Goal: Task Accomplishment & Management: Complete application form

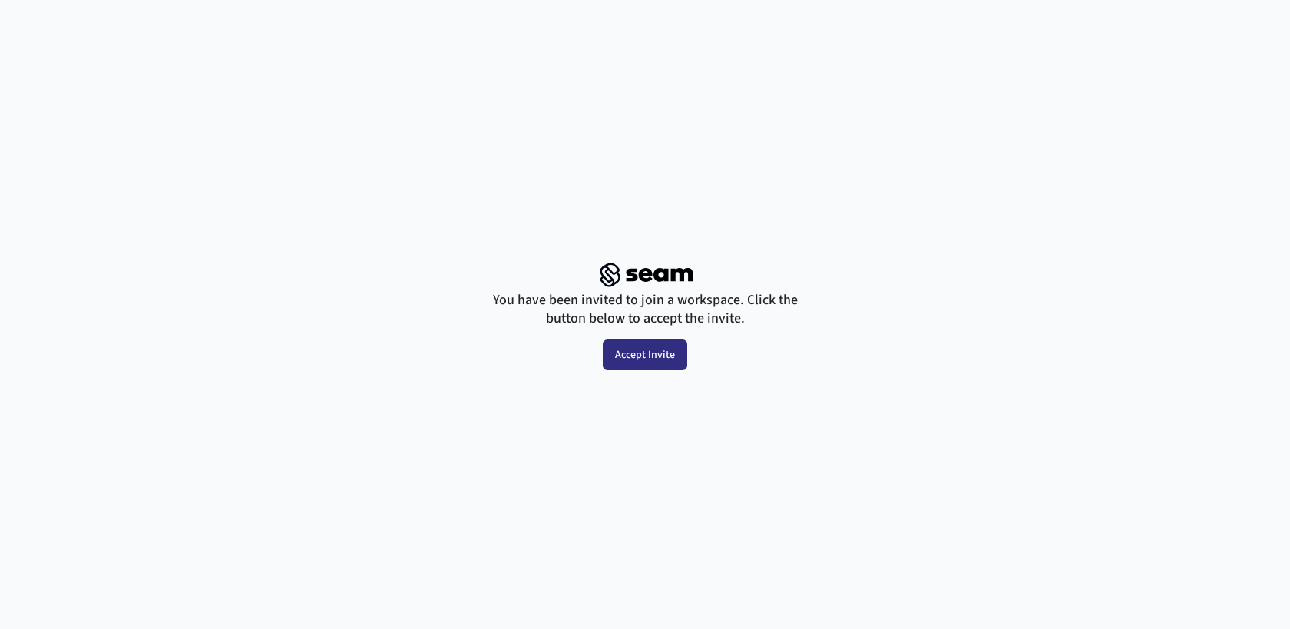
click at [652, 358] on button "Accept Invite" at bounding box center [645, 354] width 84 height 31
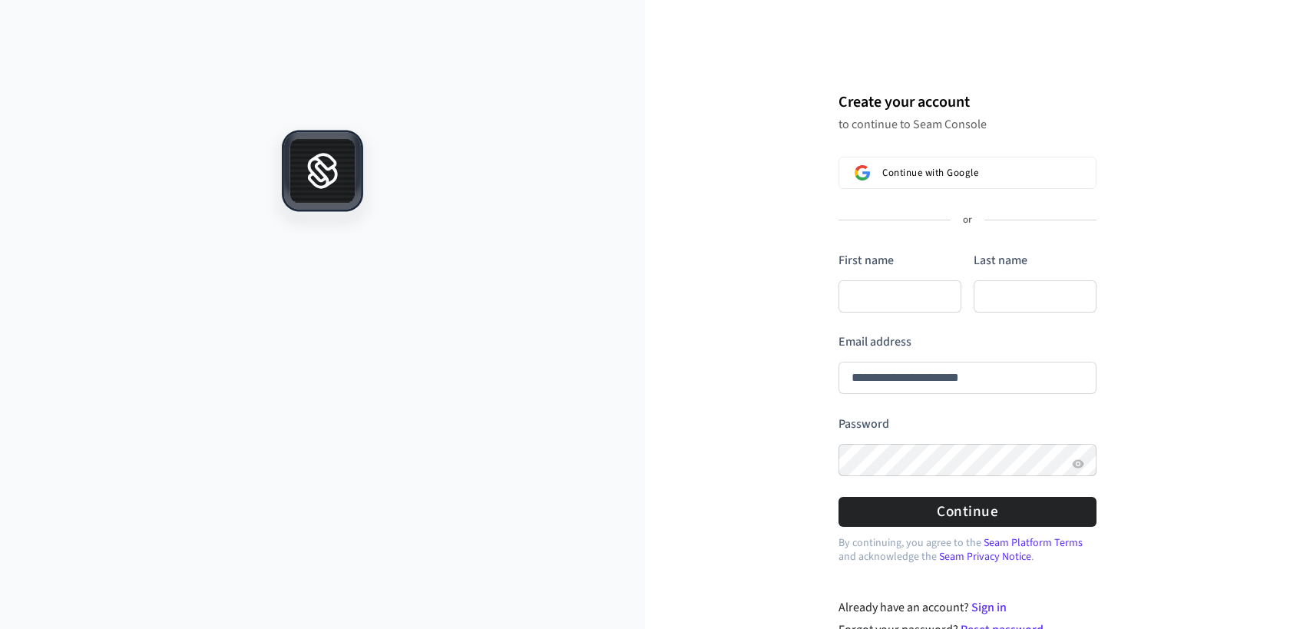
type input "**********"
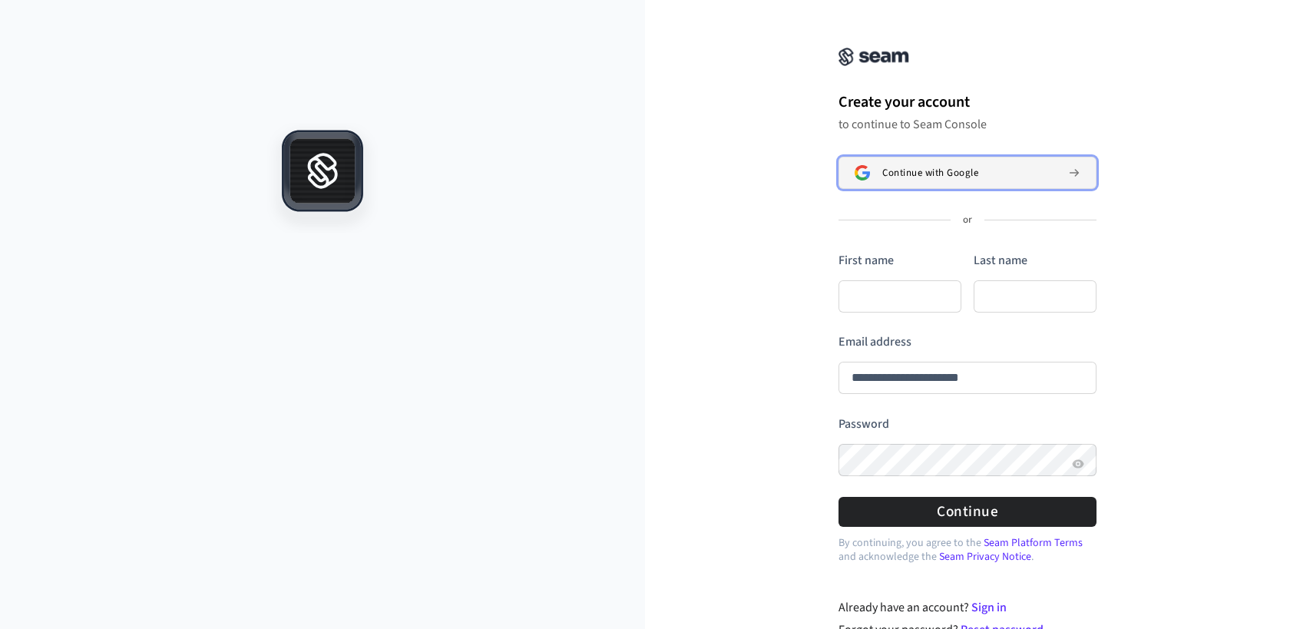
click at [966, 168] on span "Continue with Google" at bounding box center [930, 173] width 96 height 12
type input "**********"
